Goal: Task Accomplishment & Management: Use online tool/utility

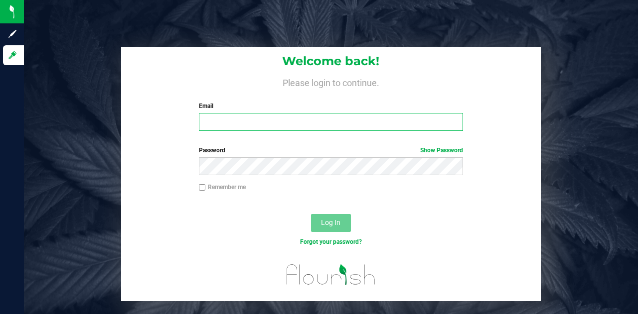
type input "[PERSON_NAME][EMAIL_ADDRESS][DOMAIN_NAME]"
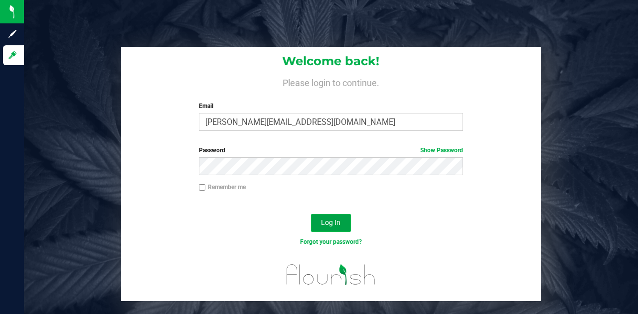
click at [321, 224] on span "Log In" at bounding box center [330, 223] width 19 height 8
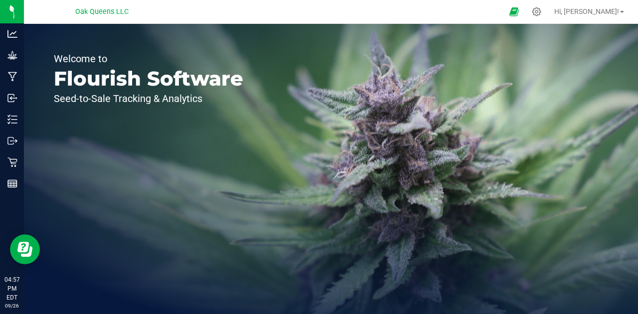
click at [321, 224] on div "Welcome to Flourish Software Seed-to-Sale Tracking & Analytics" at bounding box center [331, 169] width 614 height 290
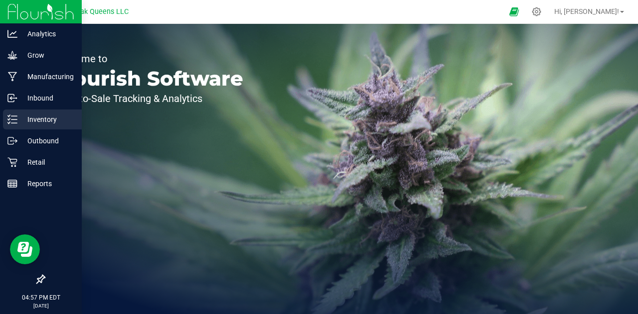
click at [17, 114] on p "Inventory" at bounding box center [47, 120] width 60 height 12
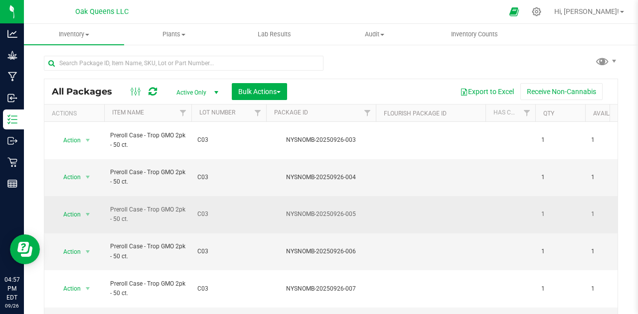
click at [592, 210] on span "1" at bounding box center [610, 214] width 38 height 9
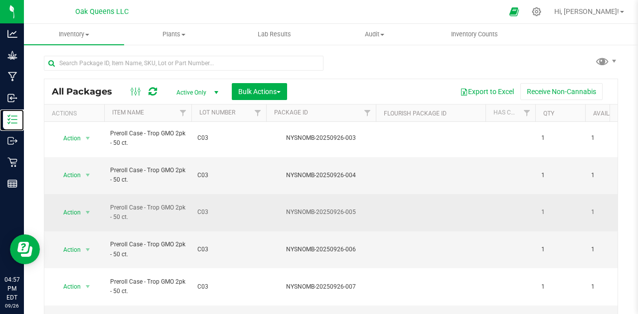
click at [17, 114] on div "Inventory" at bounding box center [13, 120] width 21 height 20
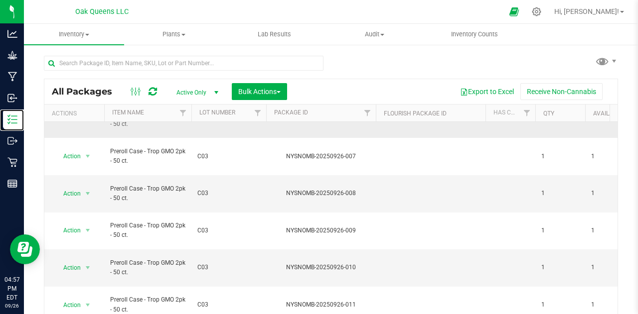
scroll to position [148, 0]
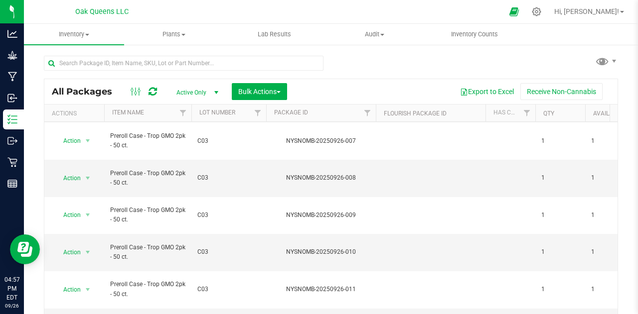
click at [383, 71] on div "All Packages Active Only Active Only Lab Samples Locked All Bulk Actions Add to…" at bounding box center [331, 195] width 574 height 298
click at [542, 10] on icon at bounding box center [536, 11] width 10 height 10
